Goal: Task Accomplishment & Management: Use online tool/utility

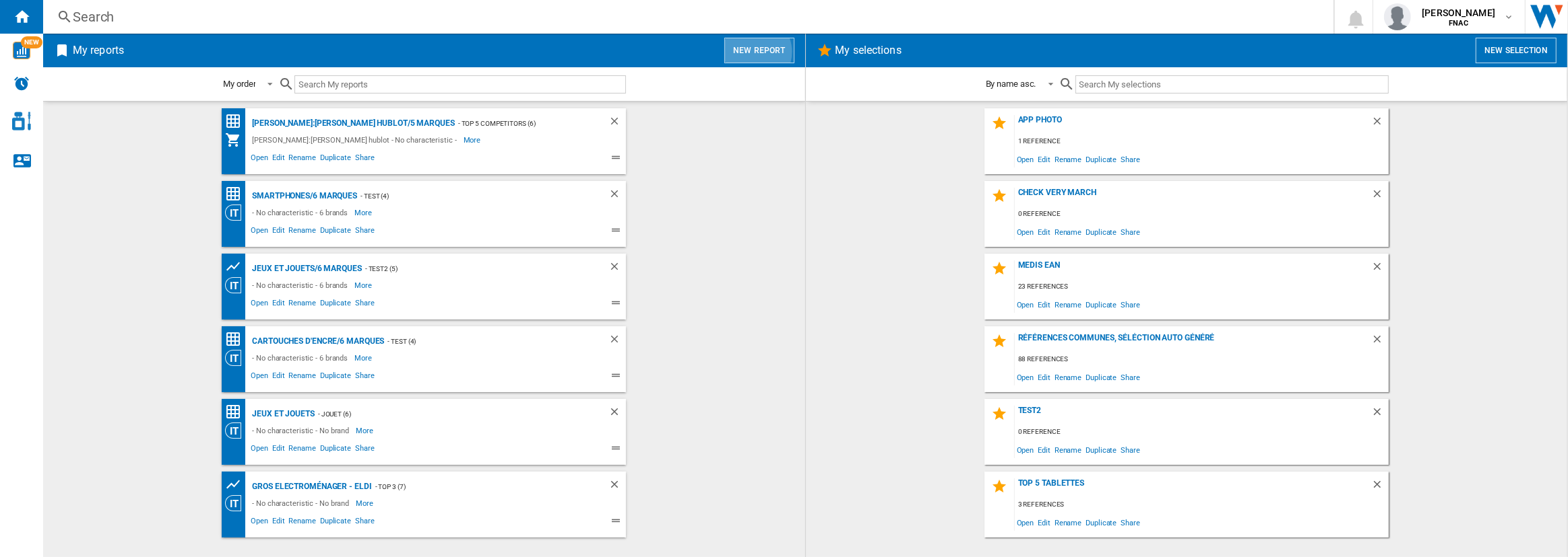
click at [755, 52] on button "New report" at bounding box center [759, 50] width 69 height 26
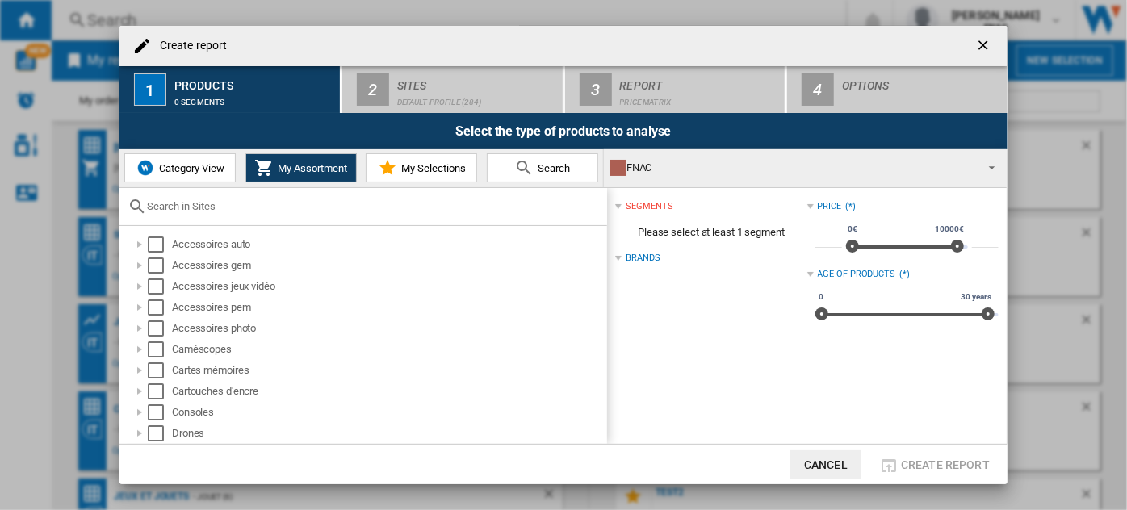
click at [178, 157] on button "Category View" at bounding box center [179, 167] width 111 height 29
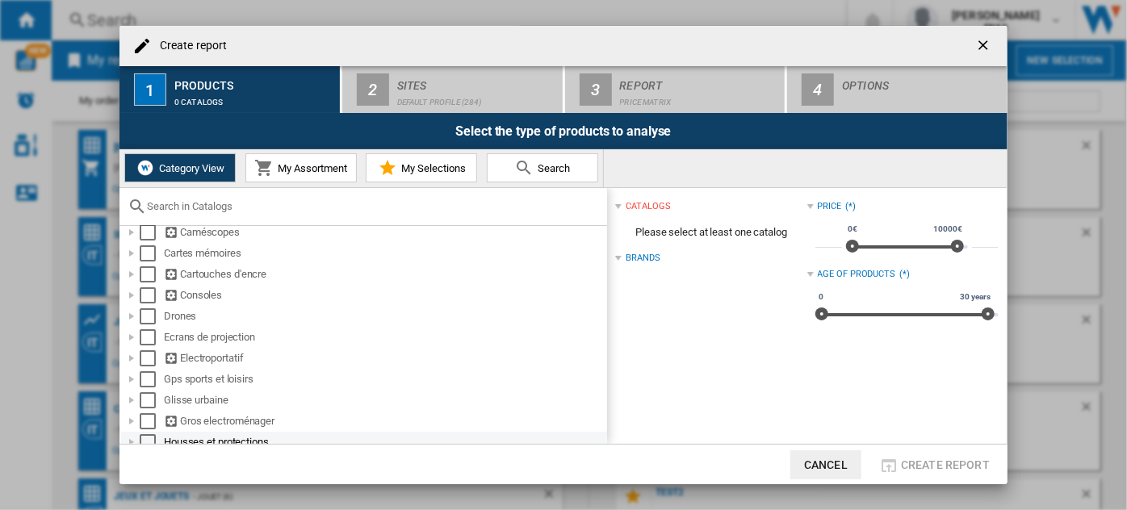
scroll to position [140, 0]
click at [129, 419] on div at bounding box center [132, 420] width 16 height 16
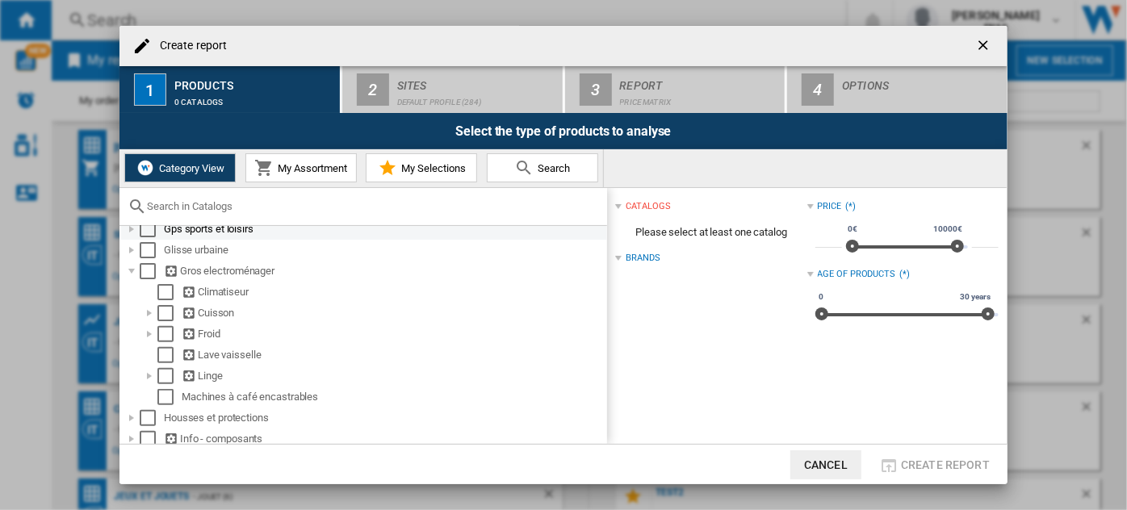
scroll to position [297, 0]
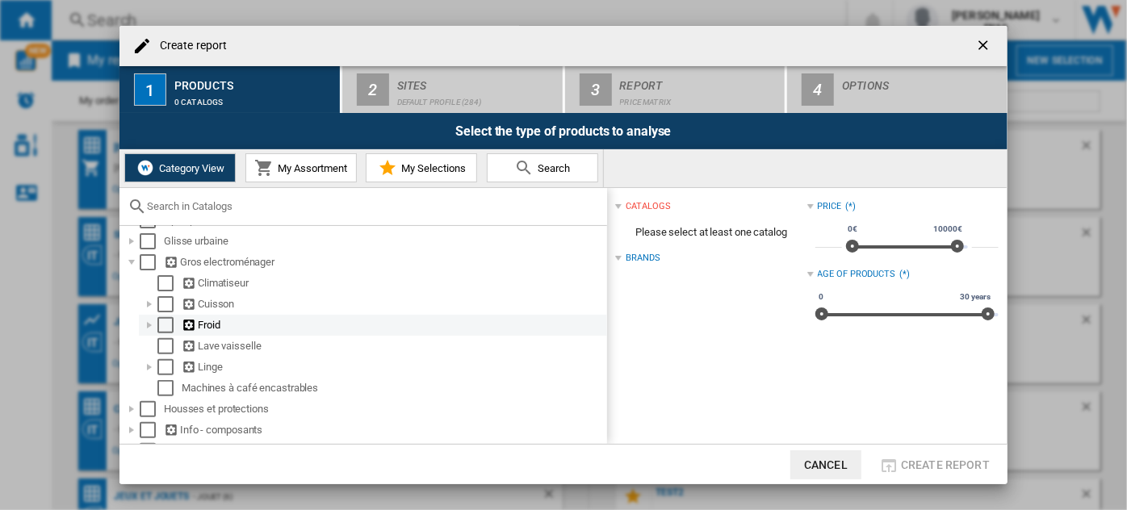
click at [146, 329] on div at bounding box center [149, 325] width 16 height 16
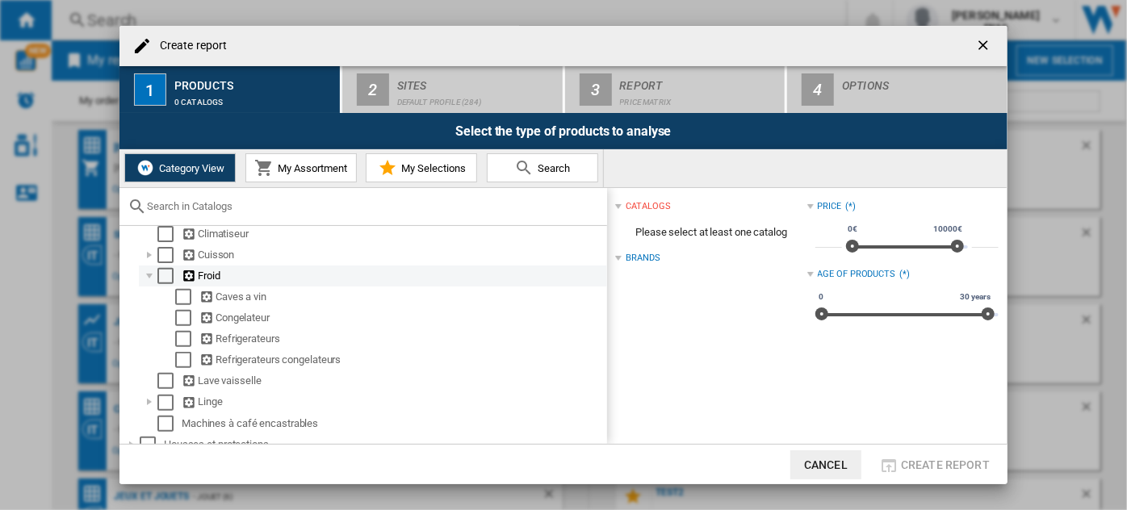
scroll to position [346, 0]
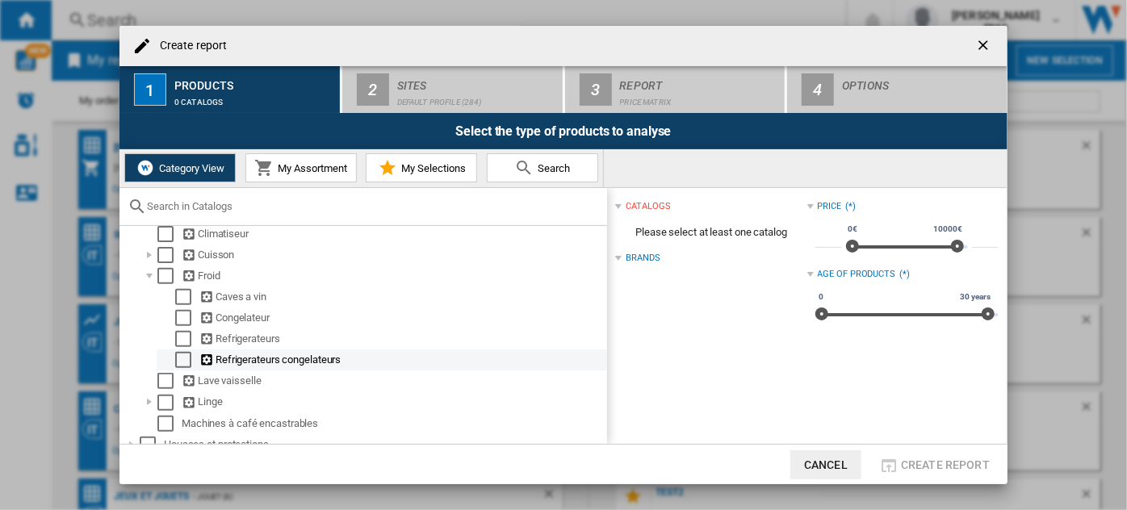
drag, startPoint x: 185, startPoint y: 344, endPoint x: 177, endPoint y: 371, distance: 28.6
click at [177, 371] on ol "Caves a vin Congelateur Refrigerateurs Refrigerateurs congelateurs" at bounding box center [373, 329] width 468 height 84
click at [177, 368] on div "Select" at bounding box center [183, 360] width 16 height 16
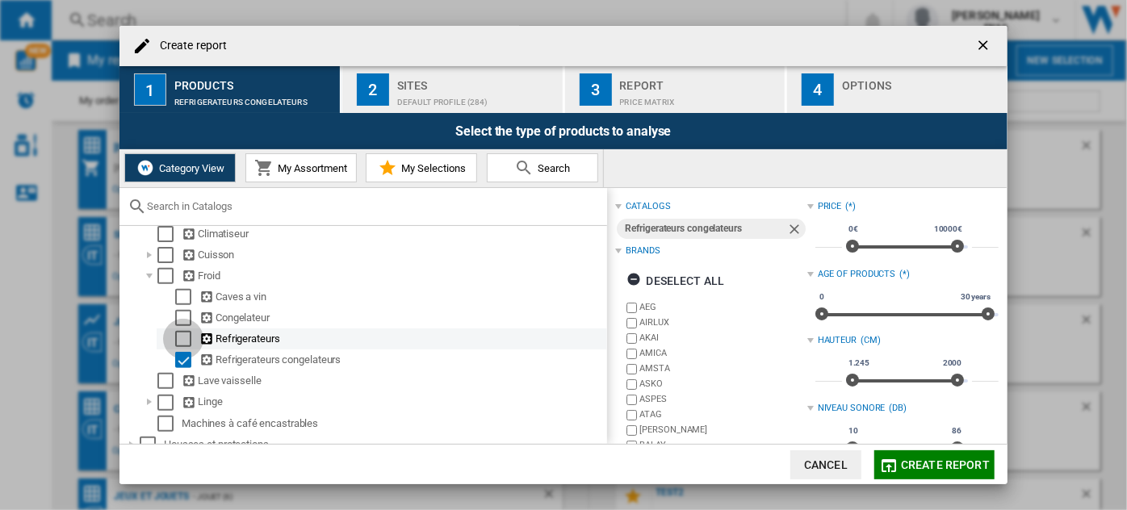
click at [182, 346] on div "Select" at bounding box center [183, 339] width 16 height 16
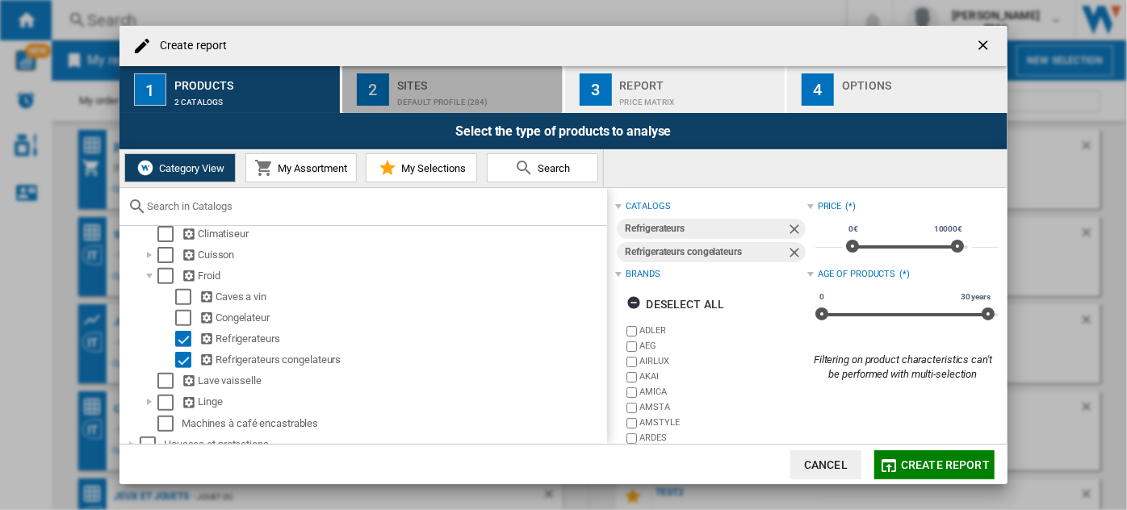
click at [474, 96] on div "Default profile (284)" at bounding box center [476, 98] width 159 height 17
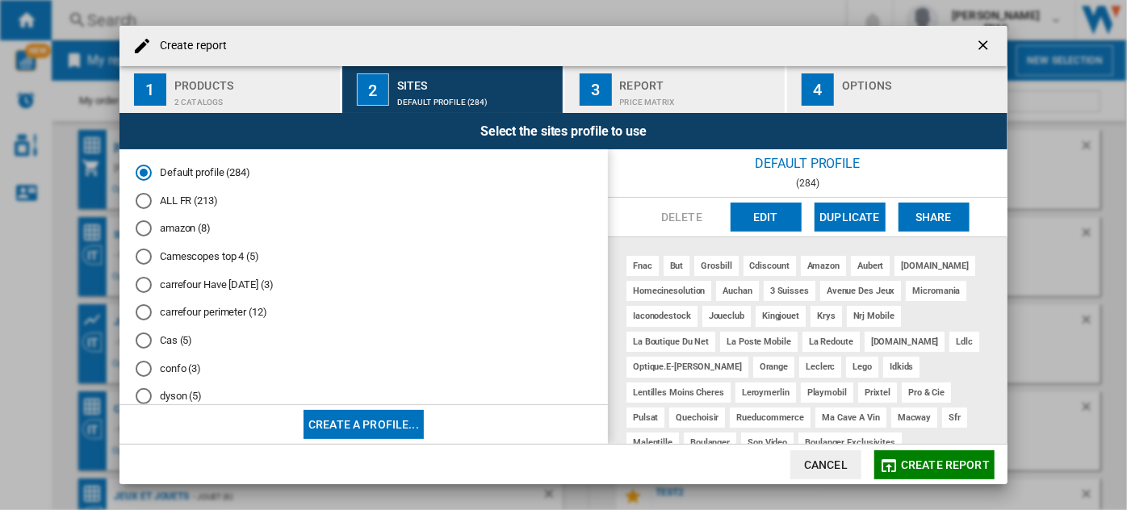
scroll to position [754, 0]
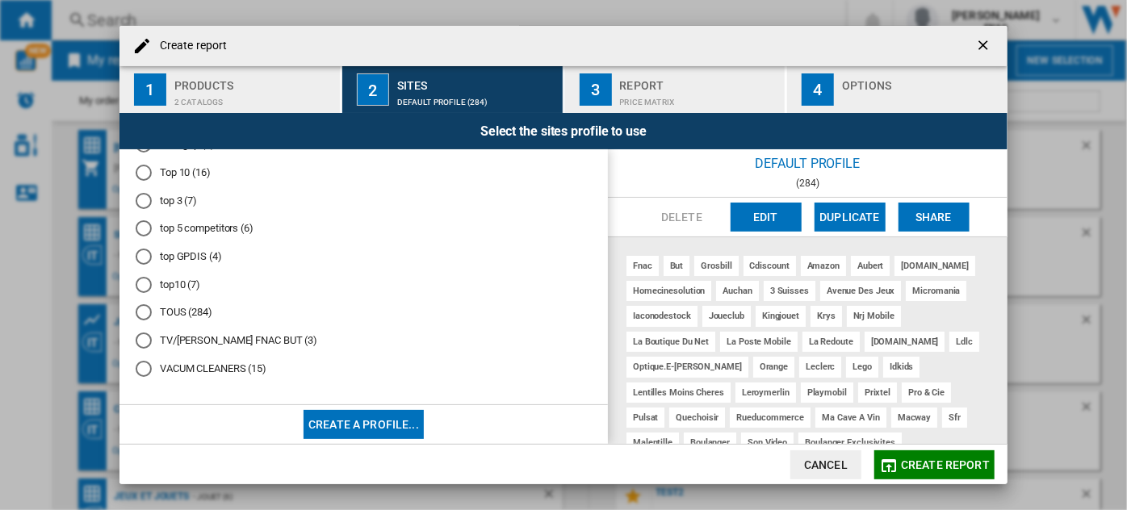
click at [186, 280] on md-radio-button "top10 (7)" at bounding box center [364, 284] width 456 height 15
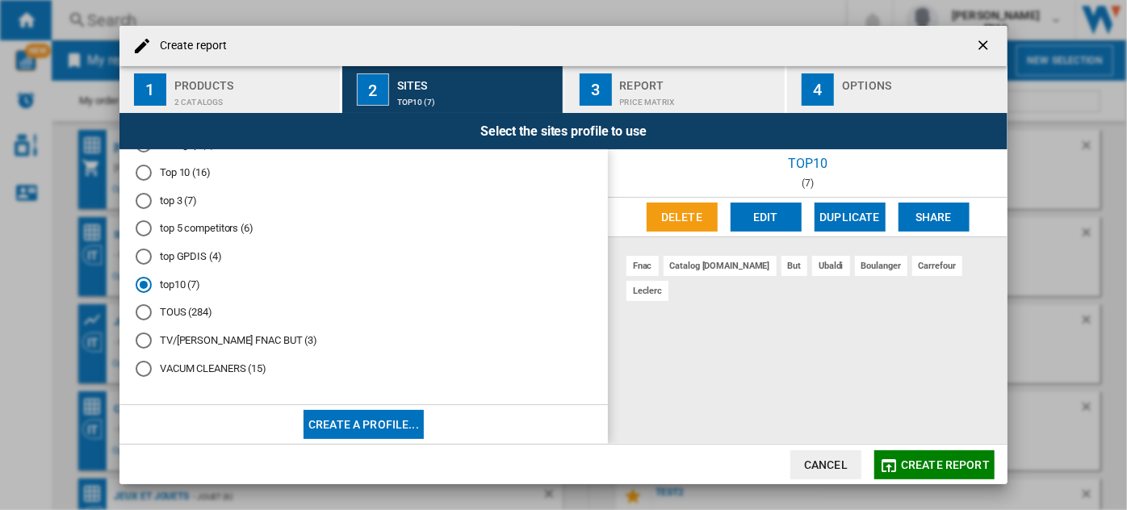
scroll to position [727, 0]
click at [181, 208] on md-radio-button "top 3 (7)" at bounding box center [364, 200] width 456 height 15
click at [757, 226] on button "Edit" at bounding box center [766, 217] width 71 height 29
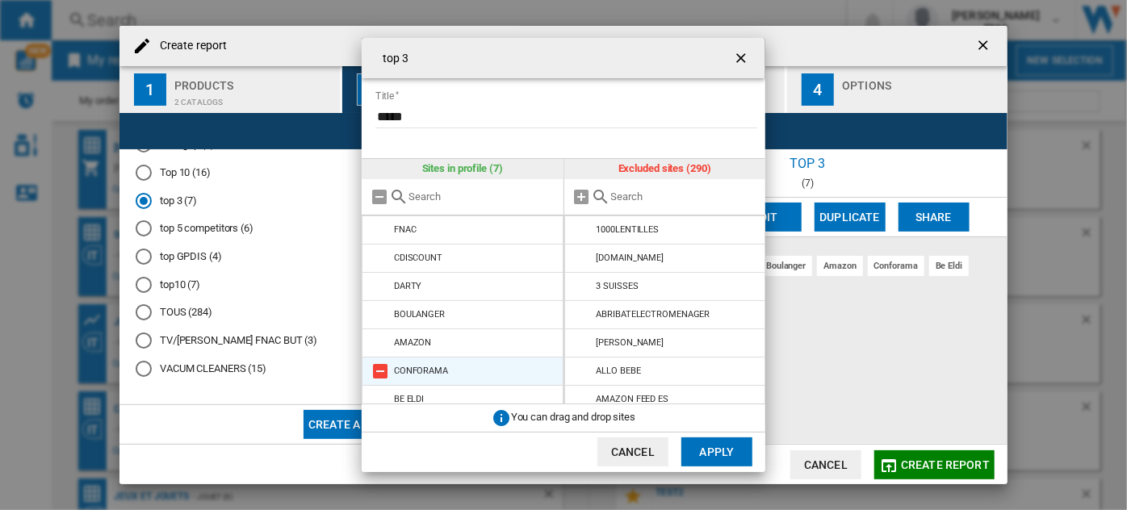
click at [383, 371] on md-icon at bounding box center [380, 371] width 19 height 19
click at [698, 452] on button "Apply" at bounding box center [716, 452] width 71 height 29
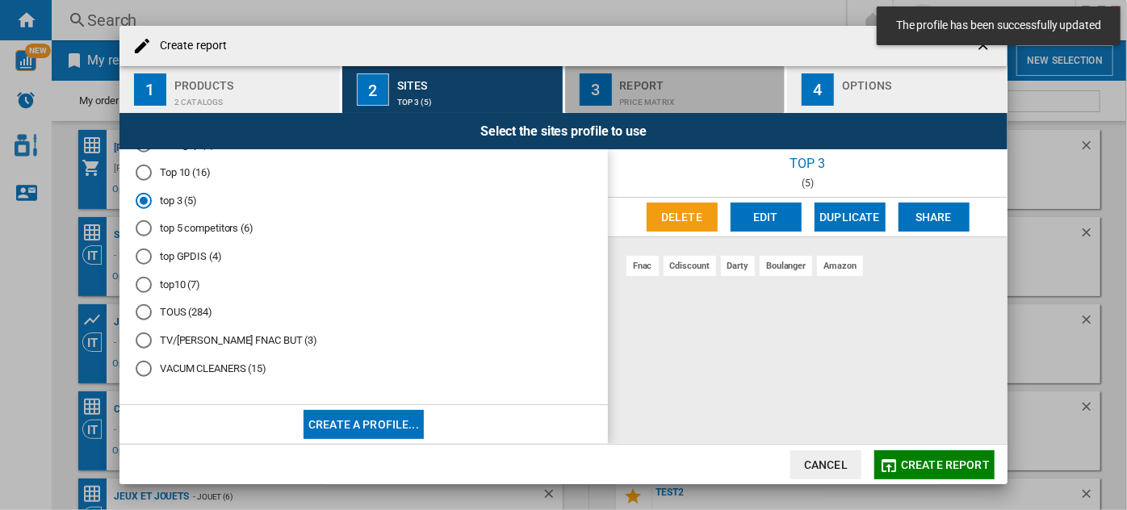
click at [685, 95] on div "Price Matrix" at bounding box center [699, 98] width 159 height 17
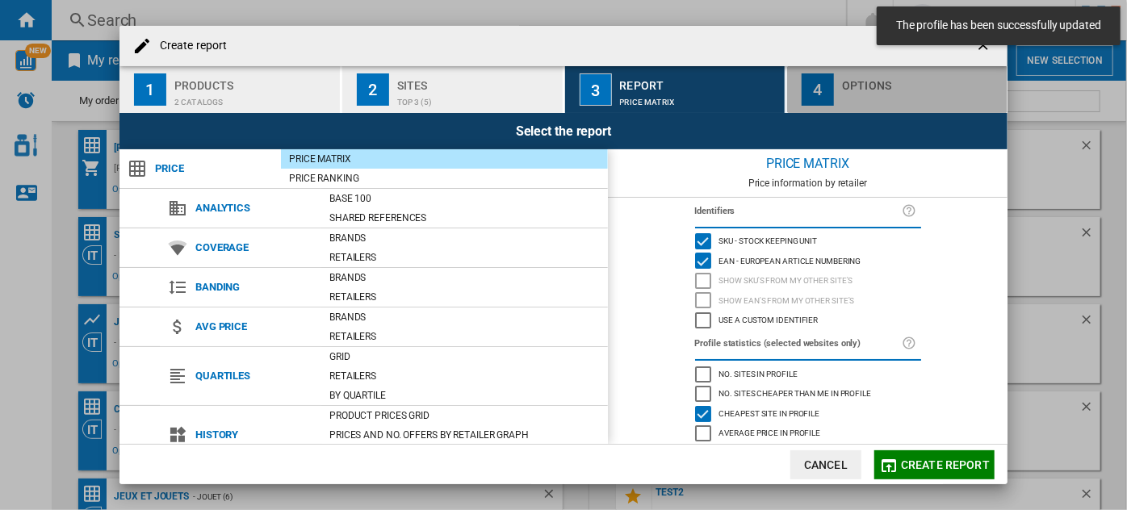
click at [831, 96] on div "4" at bounding box center [818, 89] width 32 height 32
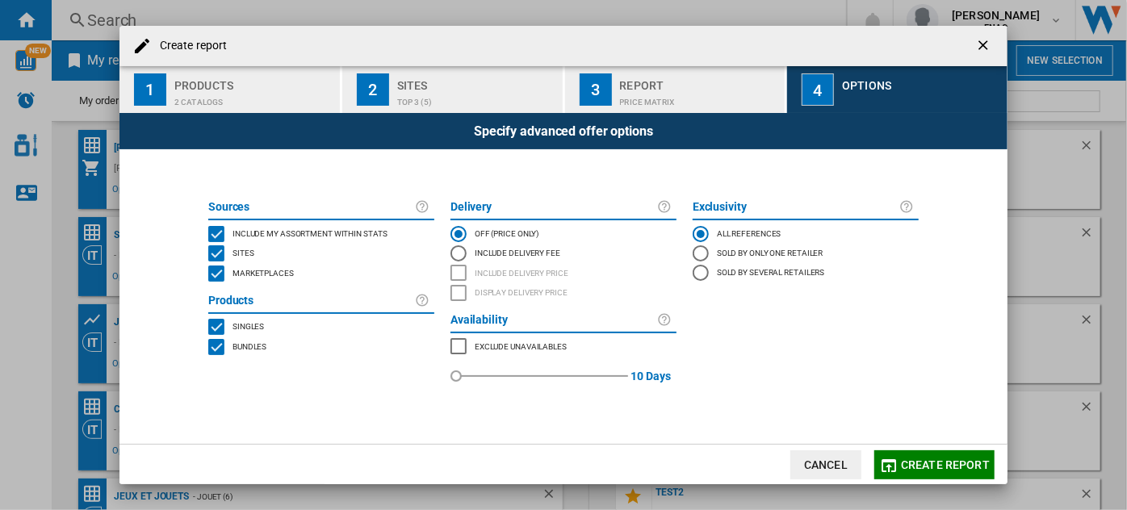
click at [233, 237] on span "Include my assortment within stats" at bounding box center [310, 232] width 155 height 11
click at [245, 275] on span "Marketplaces" at bounding box center [263, 271] width 61 height 11
click at [245, 340] on span "Bundles" at bounding box center [250, 345] width 34 height 11
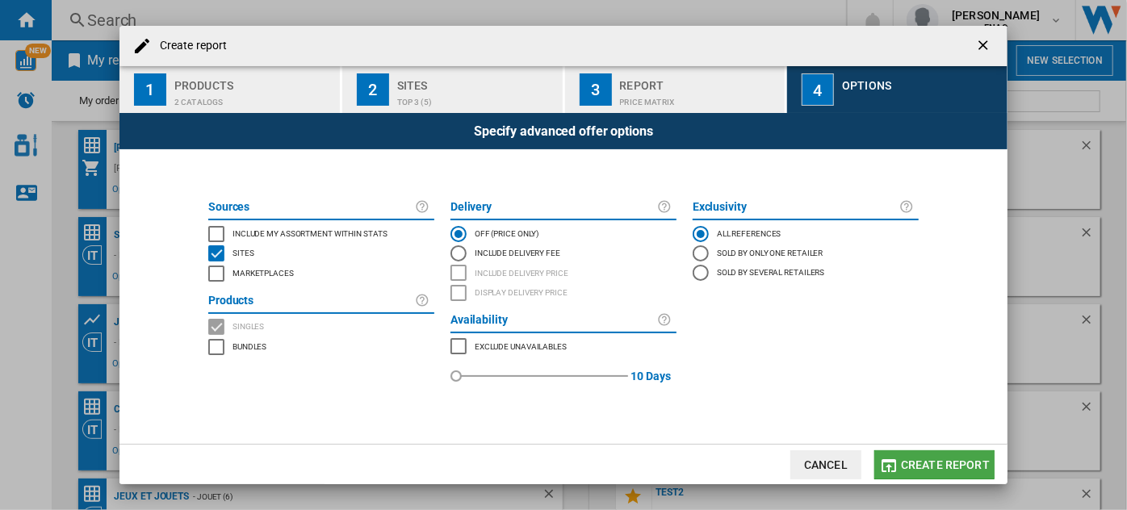
click at [940, 464] on span "Create report" at bounding box center [945, 465] width 89 height 13
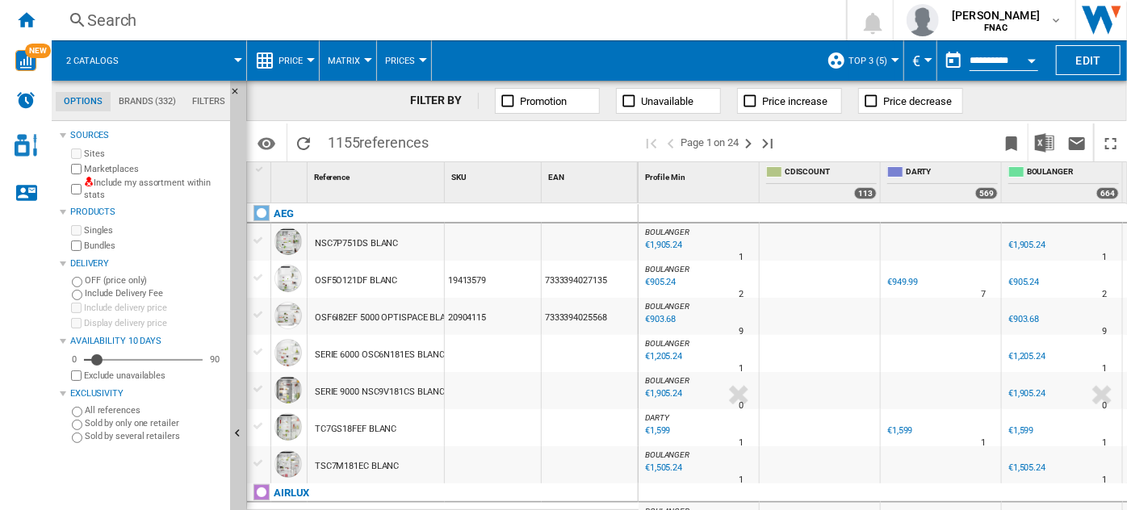
scroll to position [56, 0]
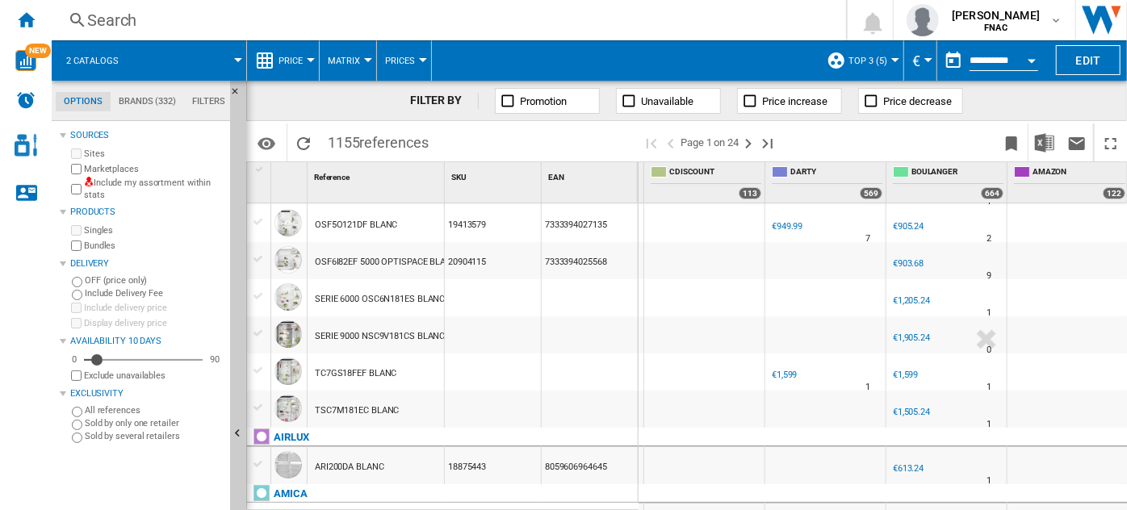
click at [295, 57] on span "Price" at bounding box center [291, 61] width 24 height 10
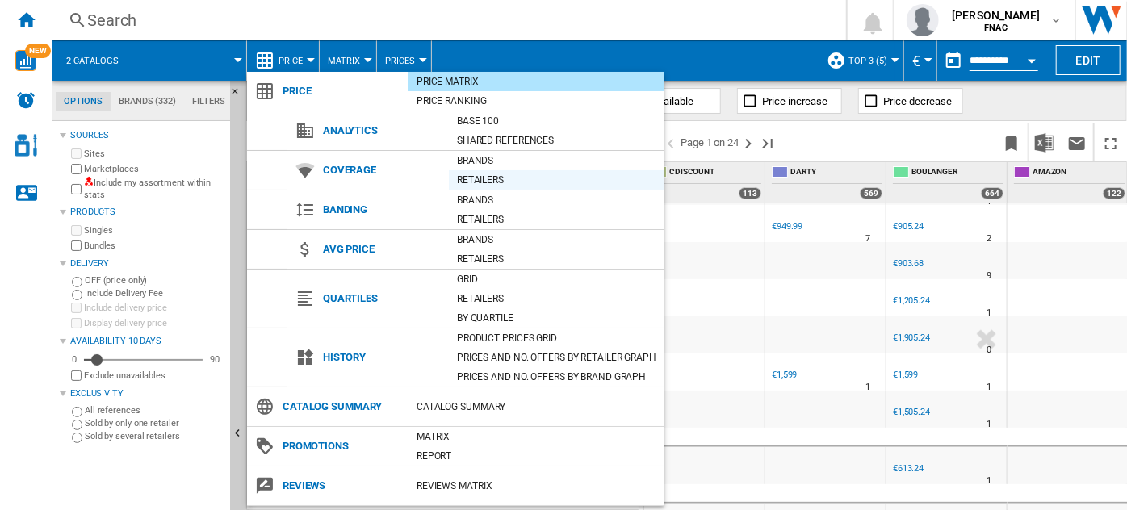
click at [489, 178] on div "Retailers" at bounding box center [557, 180] width 216 height 16
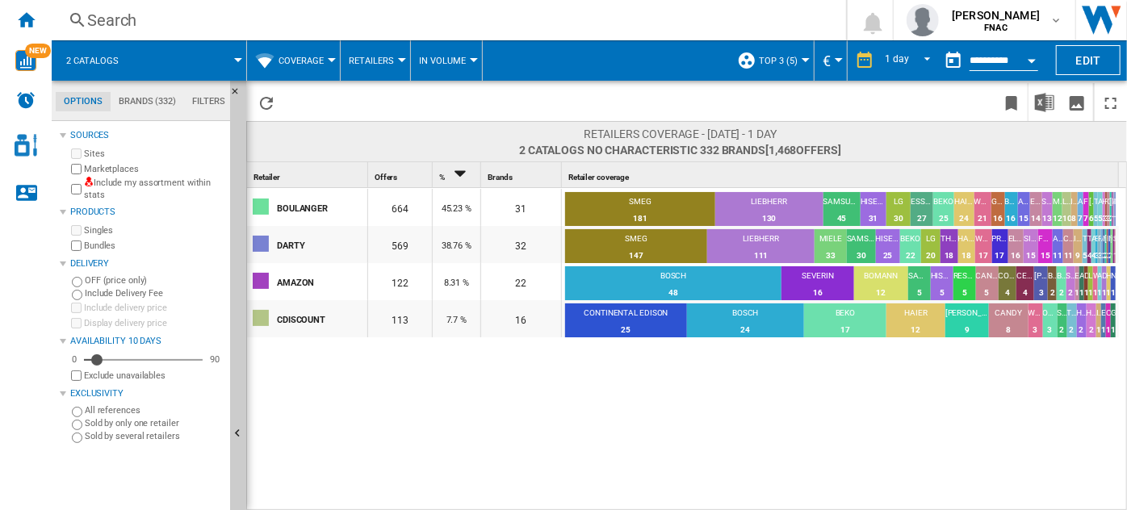
click at [1031, 60] on div "Open calendar" at bounding box center [1032, 61] width 8 height 4
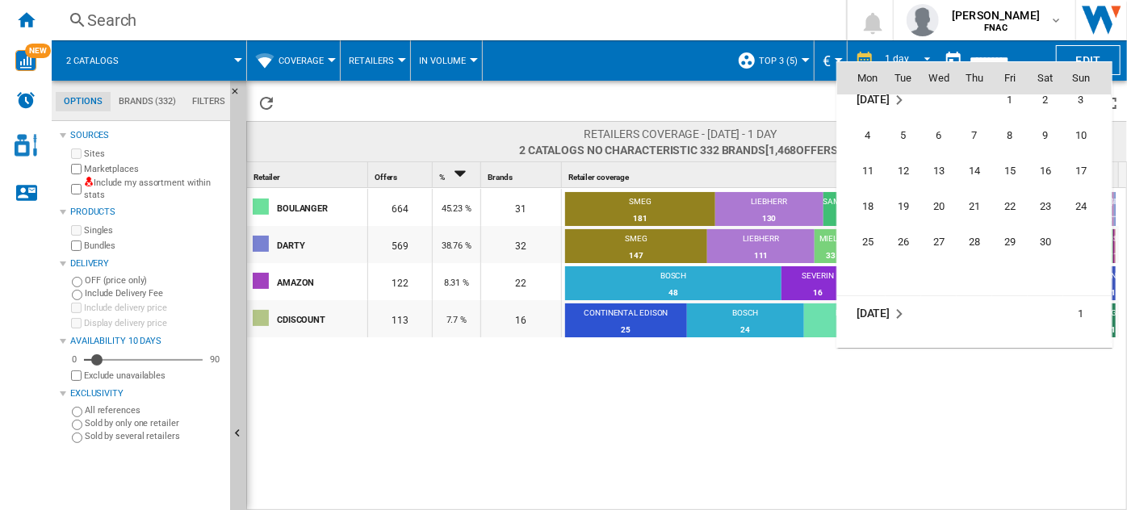
scroll to position [5369, 0]
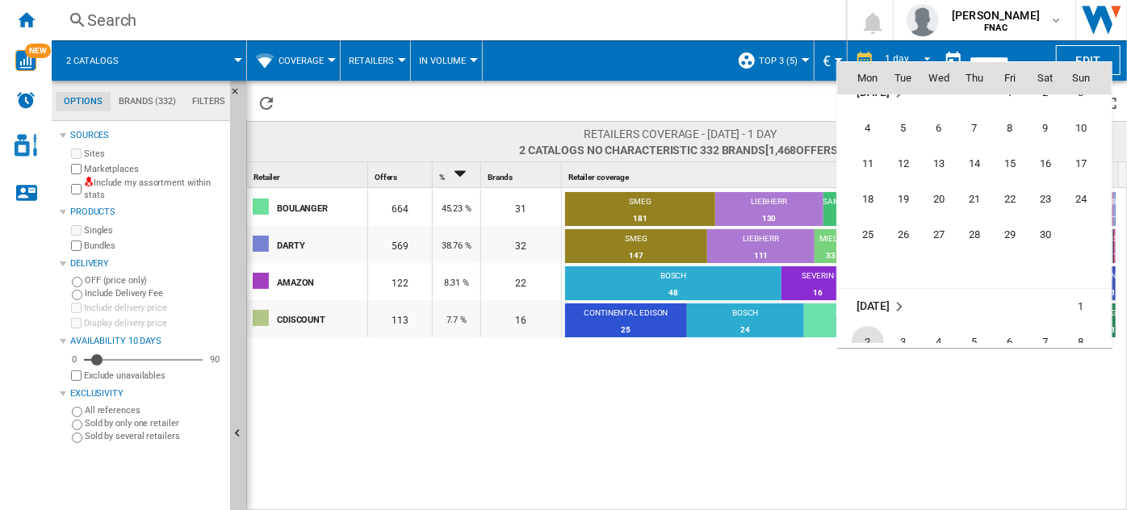
click at [865, 333] on span "2" at bounding box center [868, 342] width 32 height 32
type input "**********"
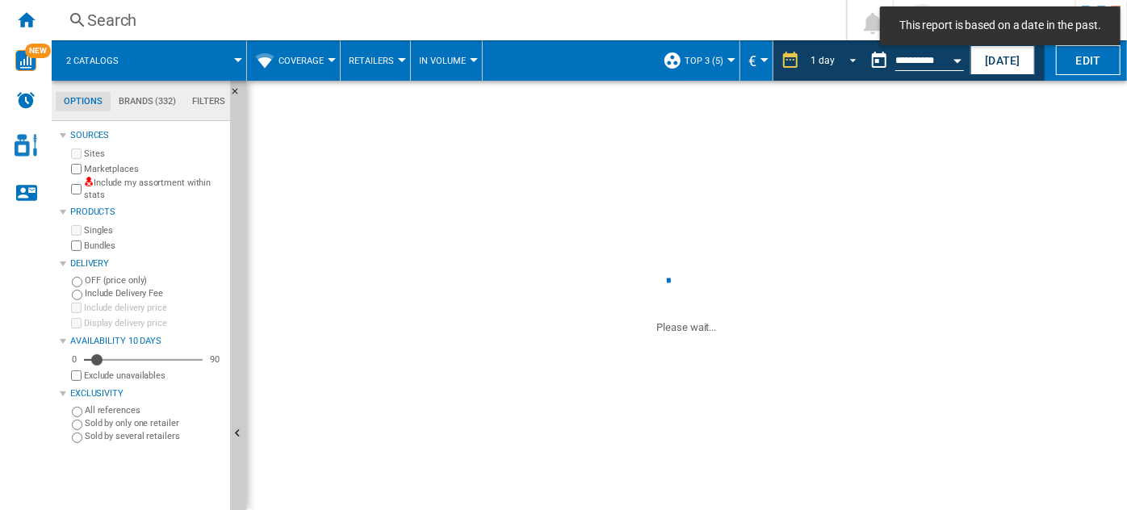
click at [836, 61] on md-select-value "1 day" at bounding box center [835, 60] width 55 height 24
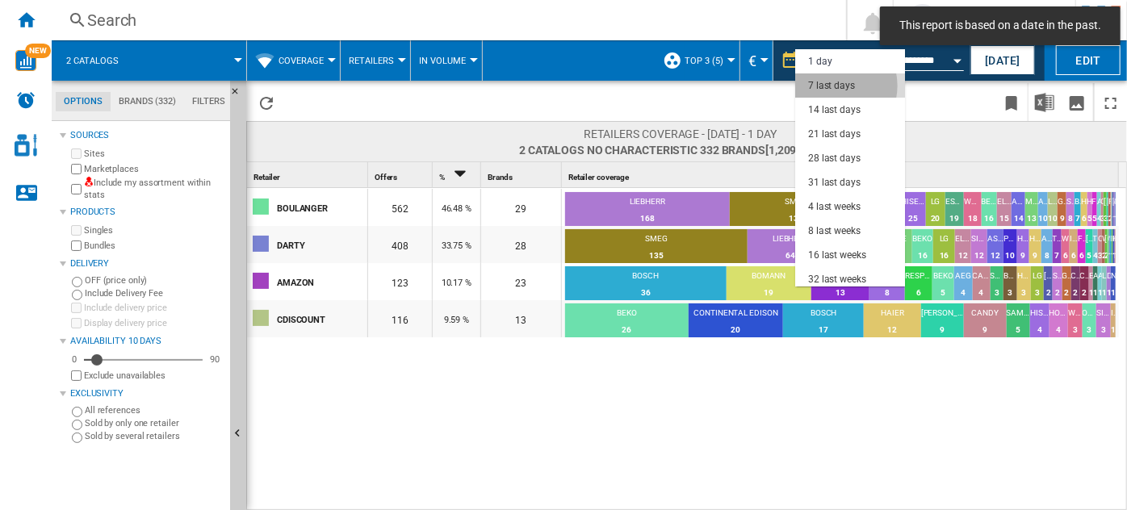
click at [832, 86] on div "7 last days" at bounding box center [831, 86] width 47 height 14
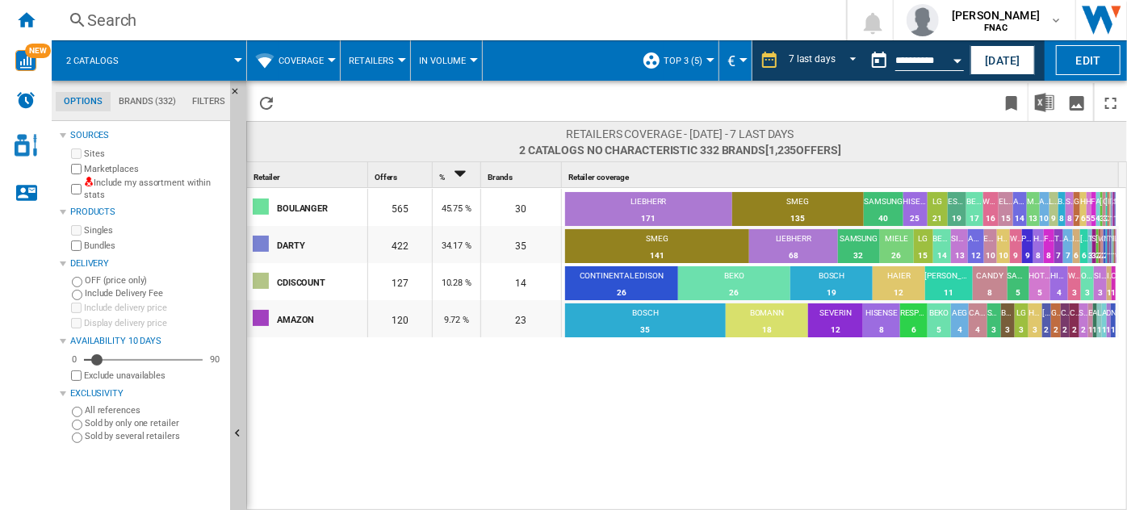
click at [321, 49] on button "Coverage" at bounding box center [305, 60] width 53 height 40
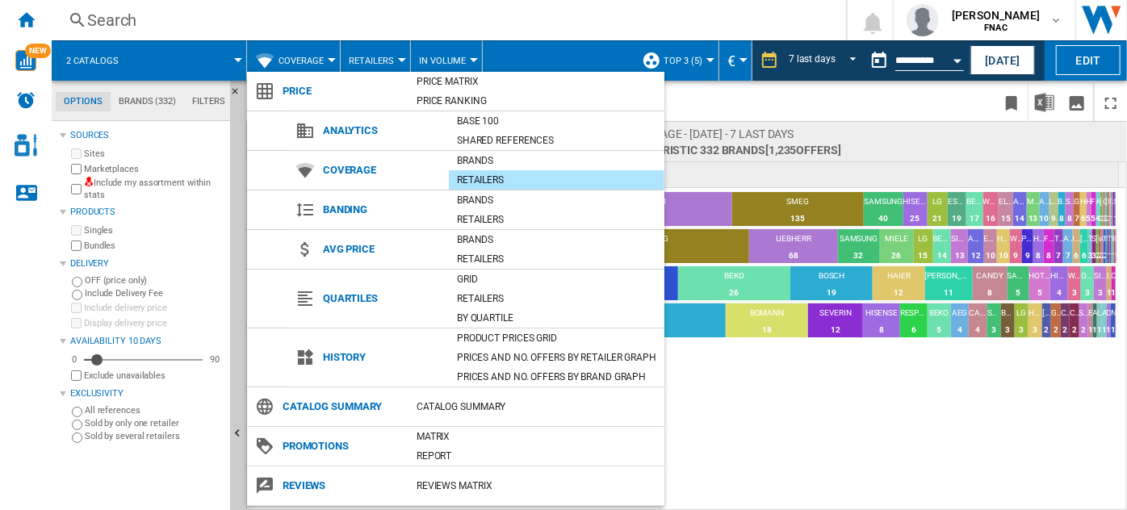
click at [362, 49] on md-backdrop at bounding box center [563, 255] width 1127 height 510
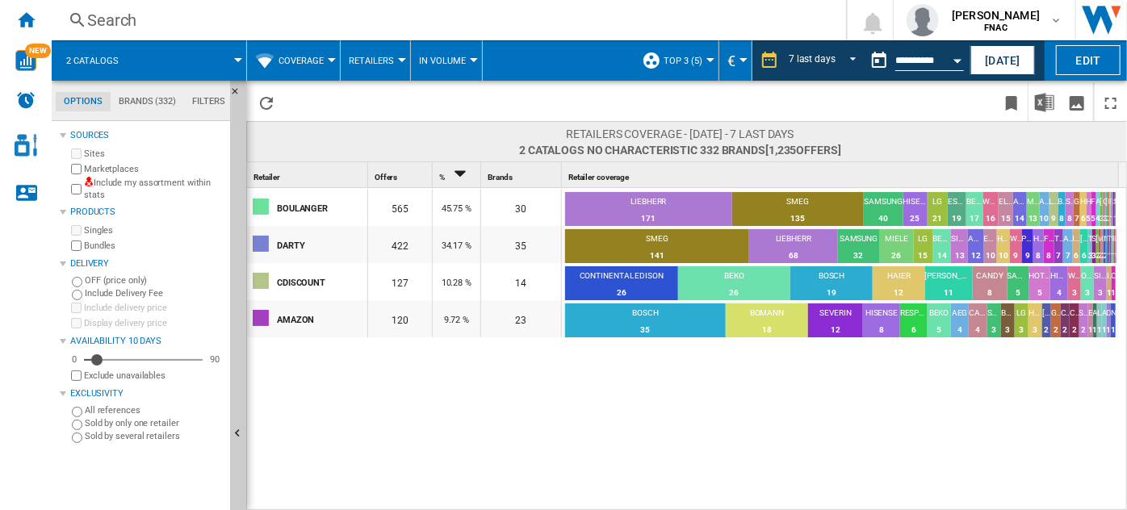
click at [362, 49] on button "Retailers" at bounding box center [375, 60] width 53 height 40
click at [381, 145] on span "Retailers" at bounding box center [378, 139] width 48 height 15
click at [388, 53] on button "Retailers" at bounding box center [375, 60] width 53 height 40
click at [389, 101] on span "Brands" at bounding box center [373, 100] width 38 height 15
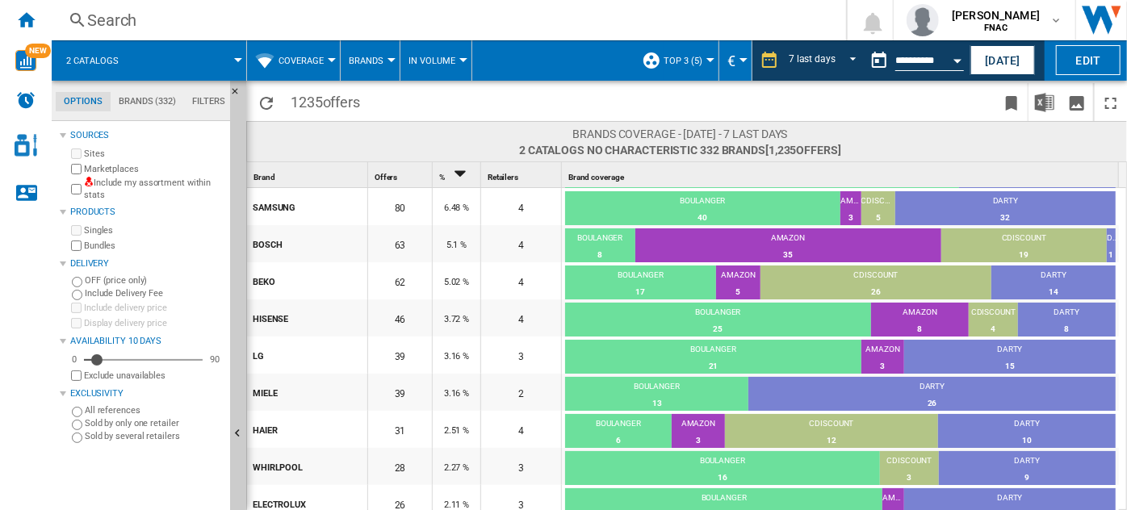
scroll to position [75, 0]
